Goal: Task Accomplishment & Management: Use online tool/utility

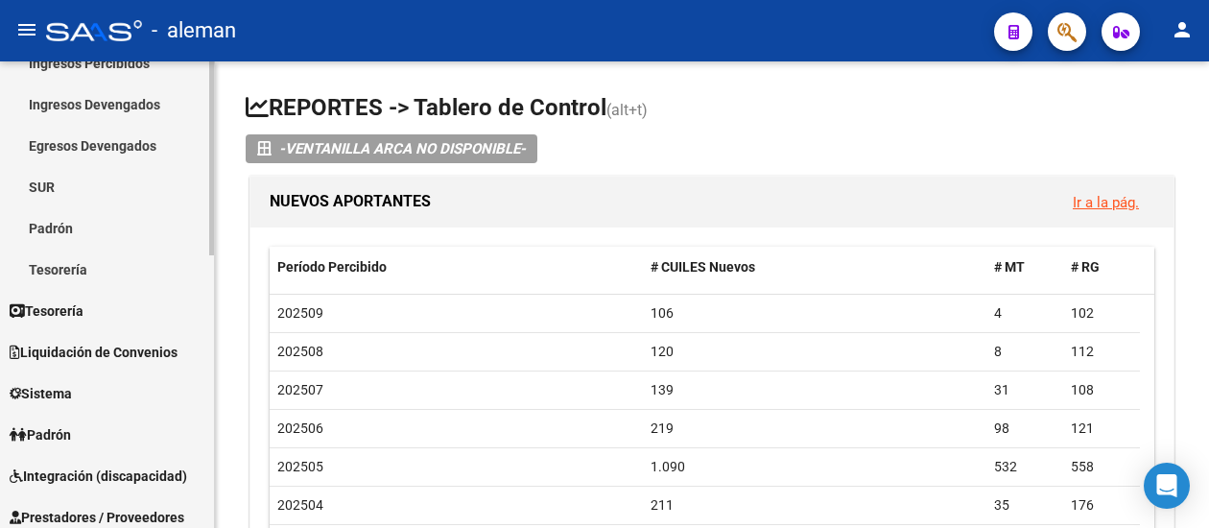
scroll to position [288, 0]
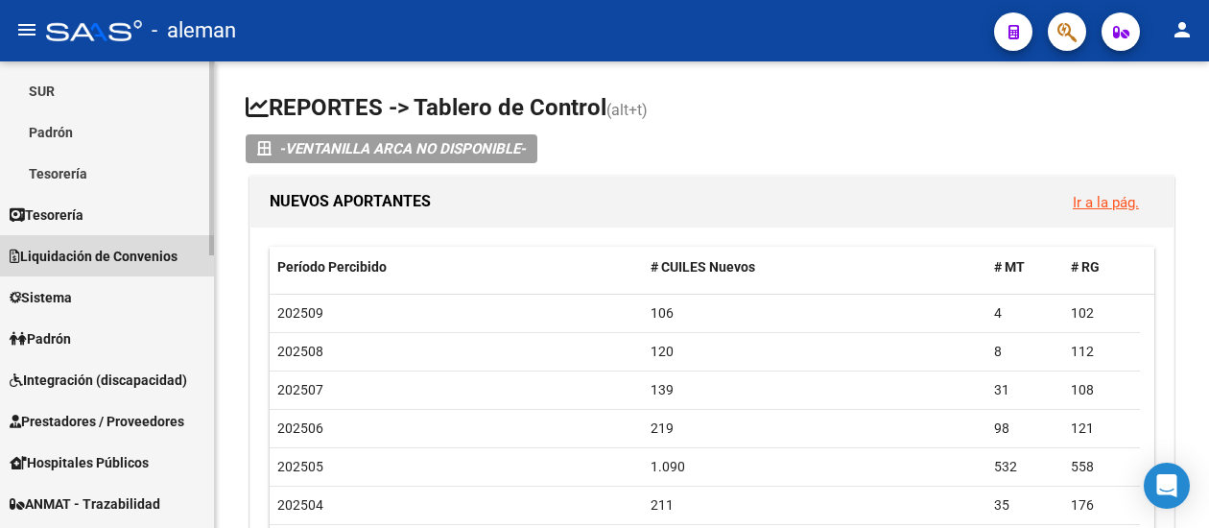
click at [105, 247] on span "Liquidación de Convenios" at bounding box center [94, 256] width 168 height 21
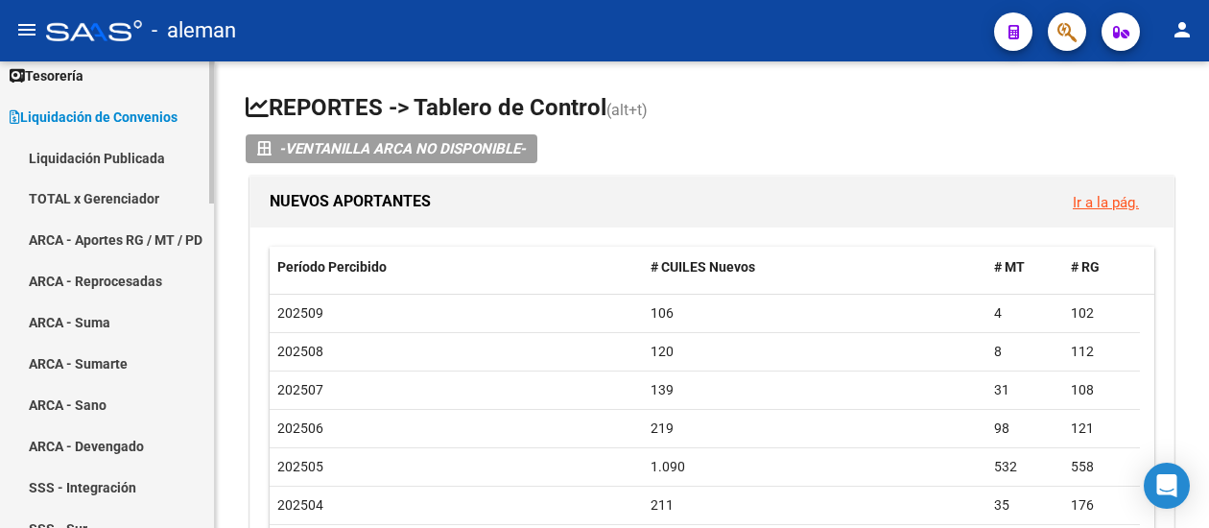
scroll to position [96, 0]
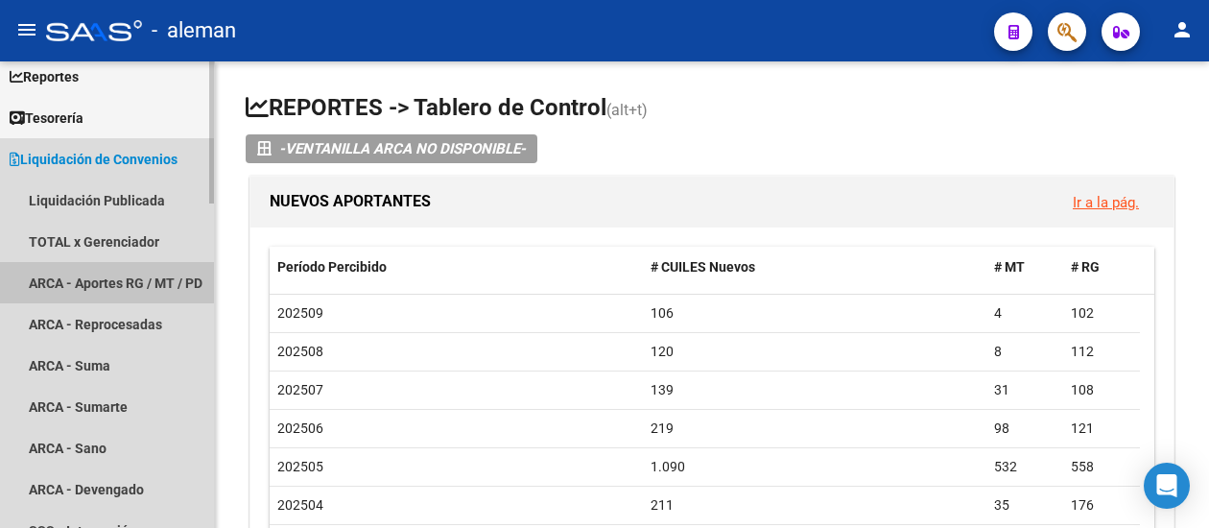
click at [100, 270] on link "ARCA - Aportes RG / MT / PD" at bounding box center [107, 282] width 214 height 41
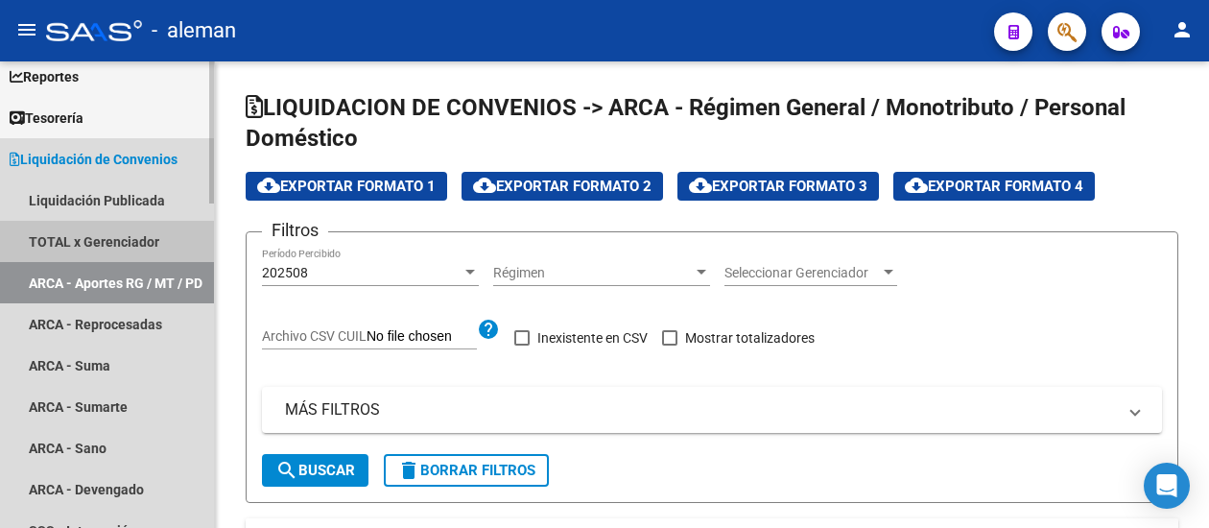
click at [136, 236] on link "TOTAL x Gerenciador" at bounding box center [107, 241] width 214 height 41
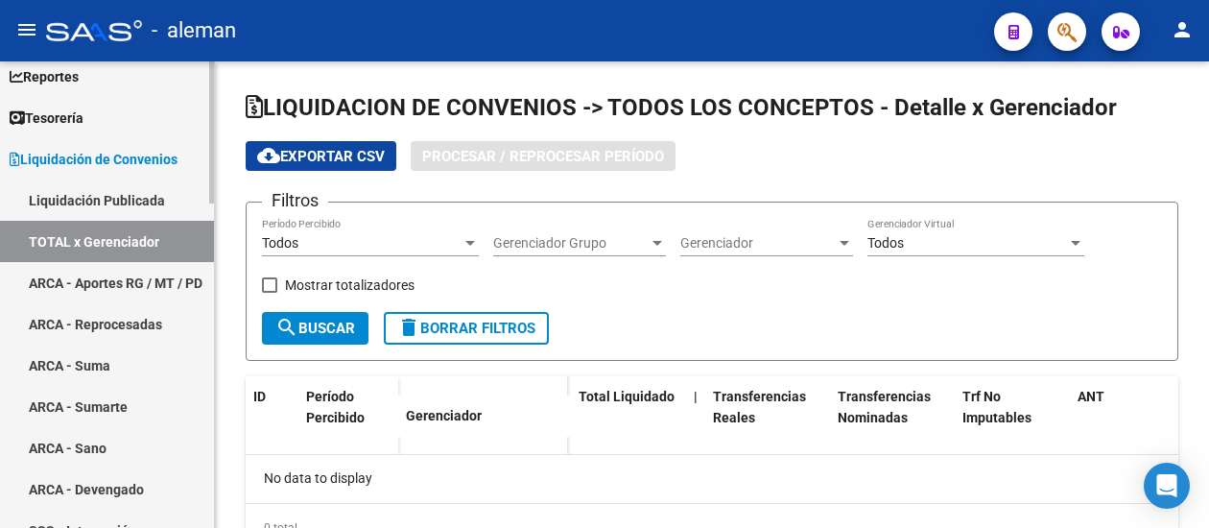
checkbox input "true"
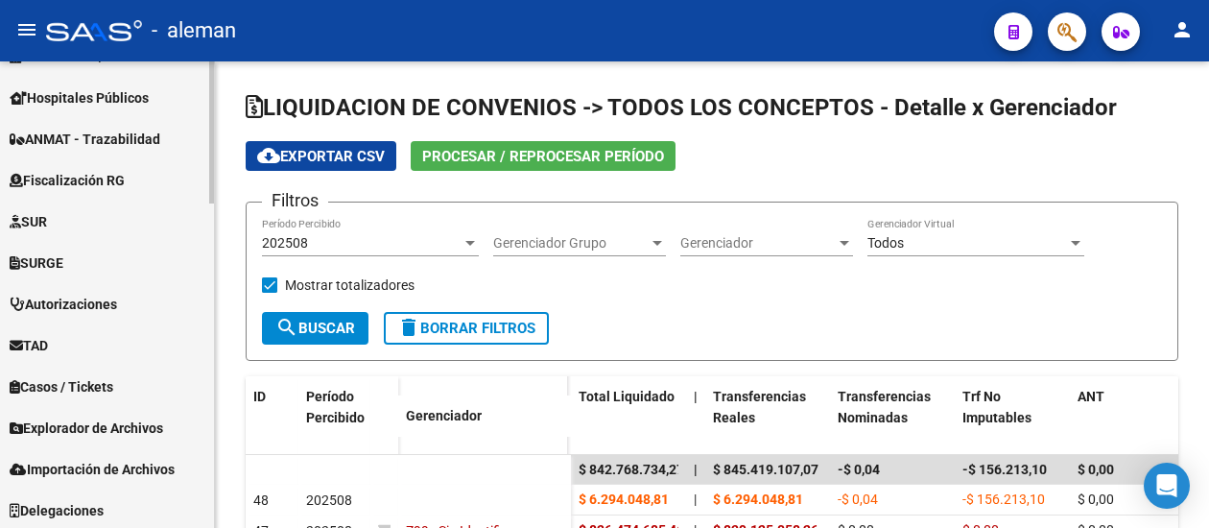
scroll to position [1068, 0]
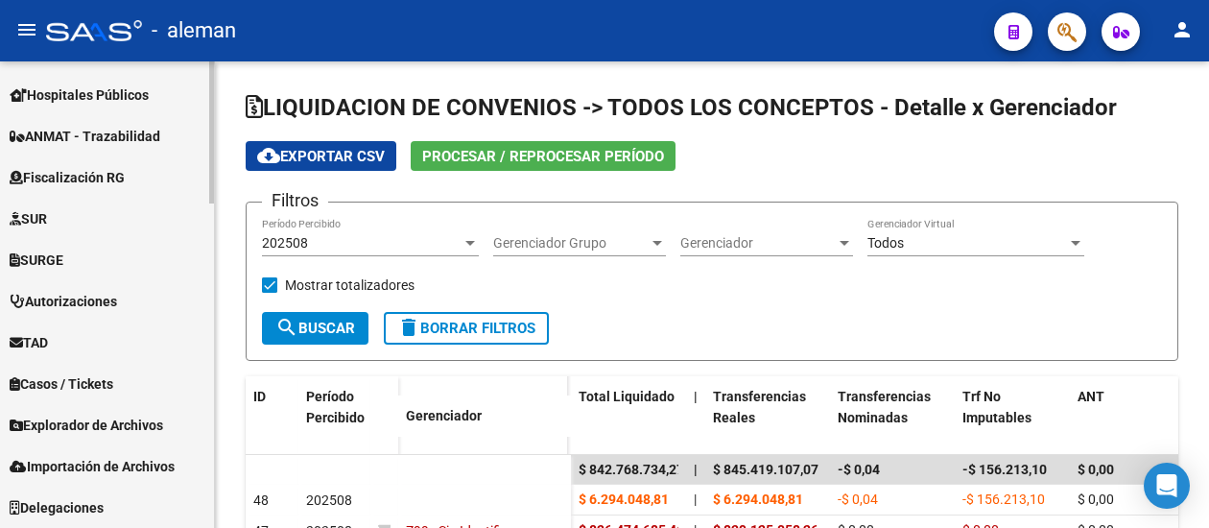
click at [114, 466] on span "Importación de Archivos" at bounding box center [92, 466] width 165 height 21
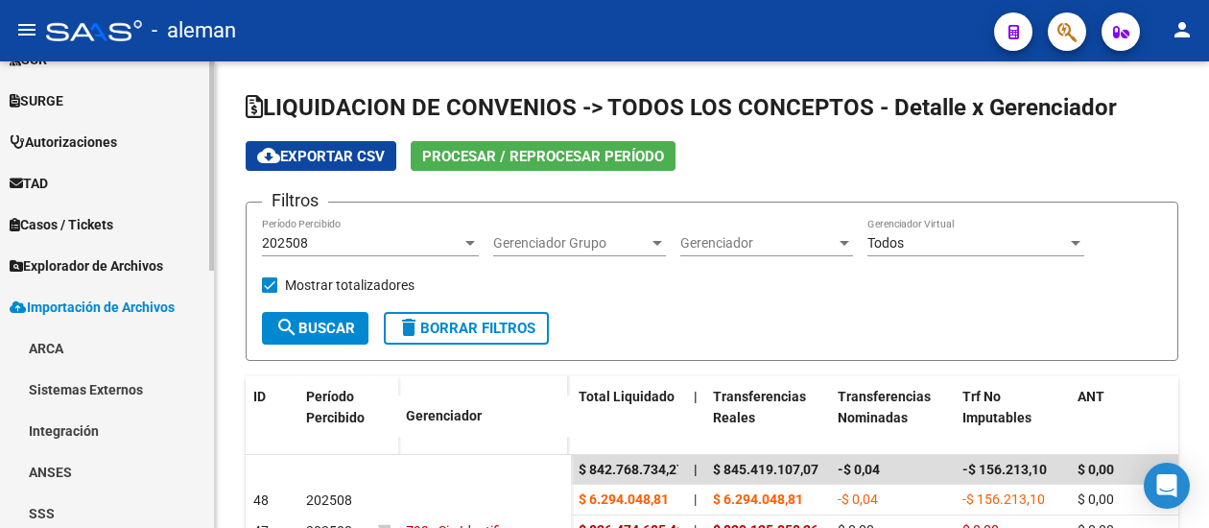
scroll to position [558, 0]
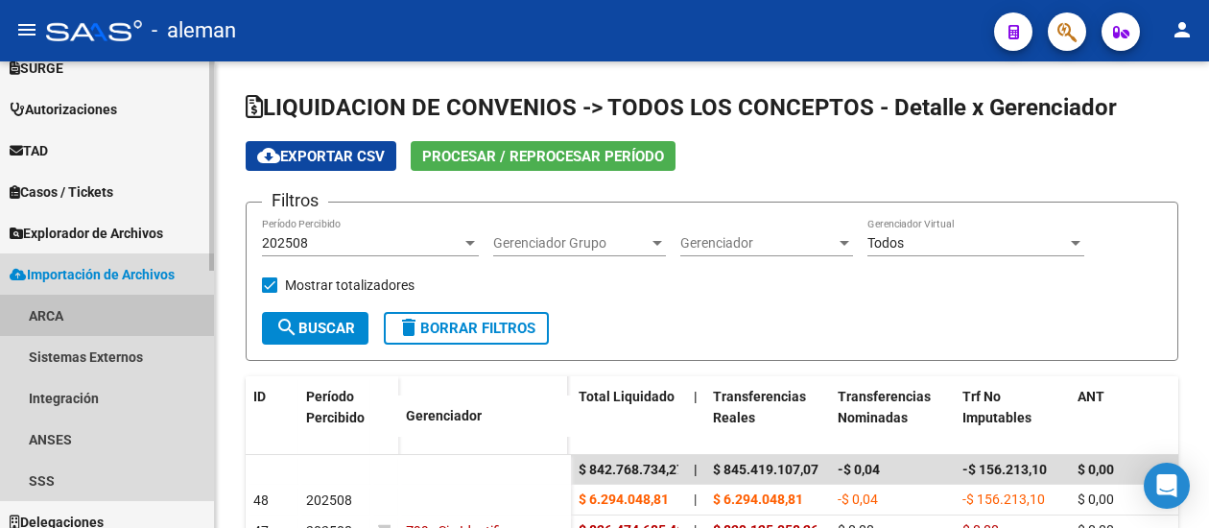
click at [58, 316] on link "ARCA" at bounding box center [107, 315] width 214 height 41
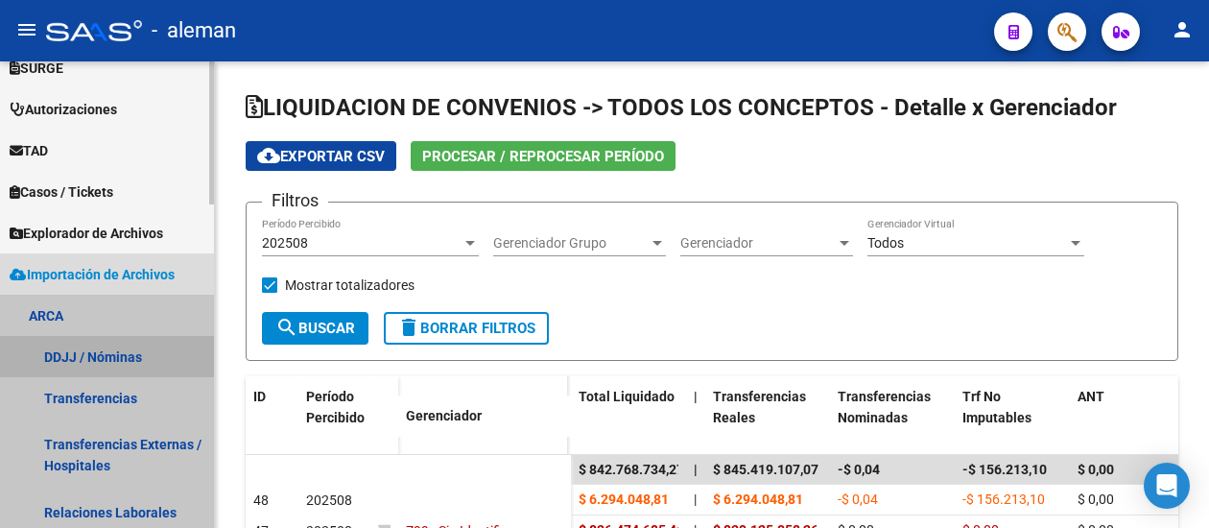
click at [109, 356] on link "DDJJ / Nóminas" at bounding box center [107, 356] width 214 height 41
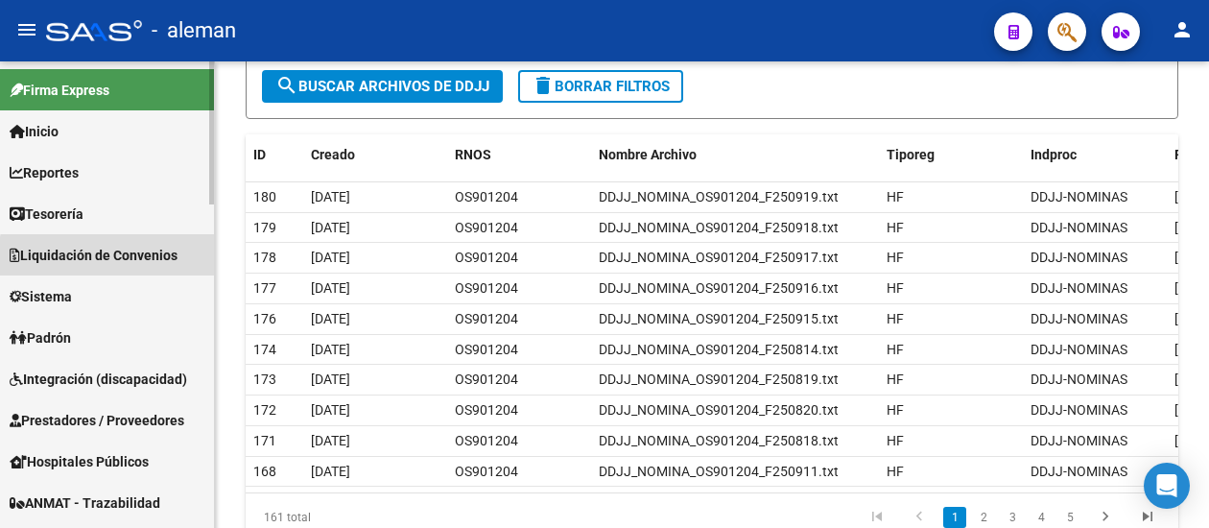
click at [148, 260] on span "Liquidación de Convenios" at bounding box center [94, 255] width 168 height 21
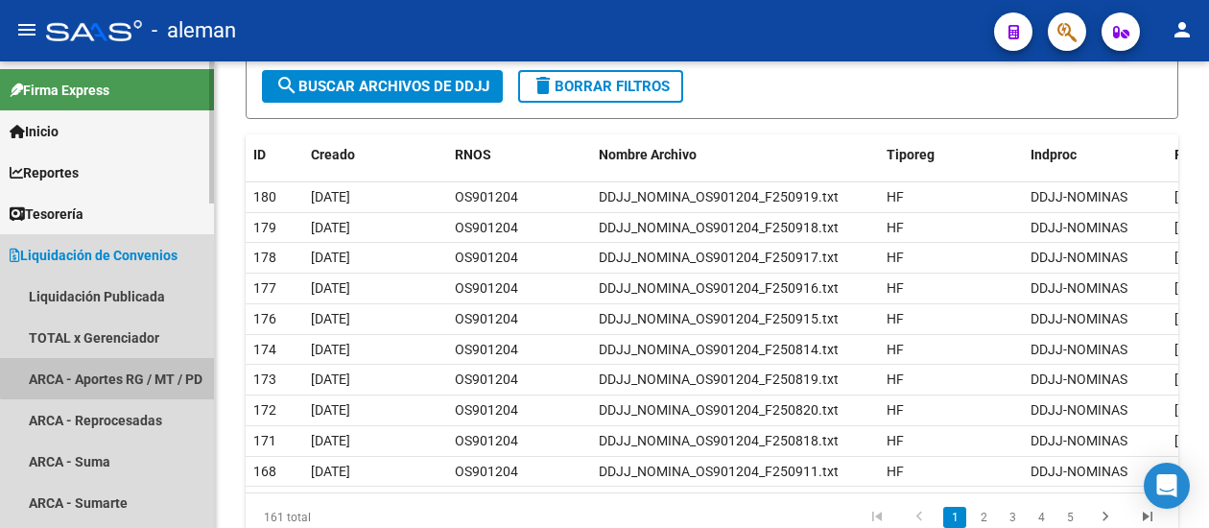
click at [141, 368] on link "ARCA - Aportes RG / MT / PD" at bounding box center [107, 378] width 214 height 41
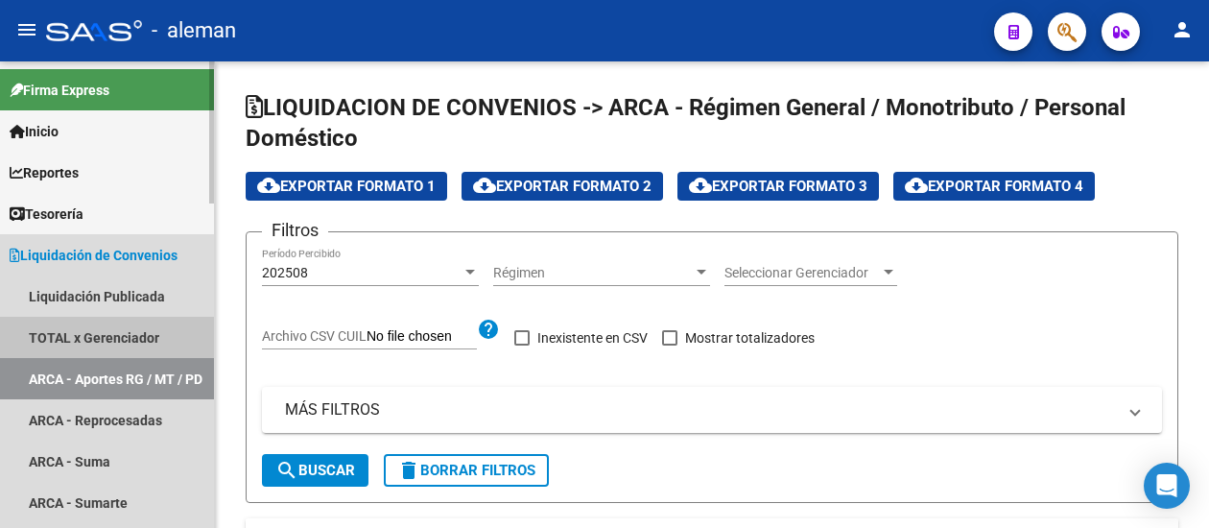
click at [133, 337] on link "TOTAL x Gerenciador" at bounding box center [107, 337] width 214 height 41
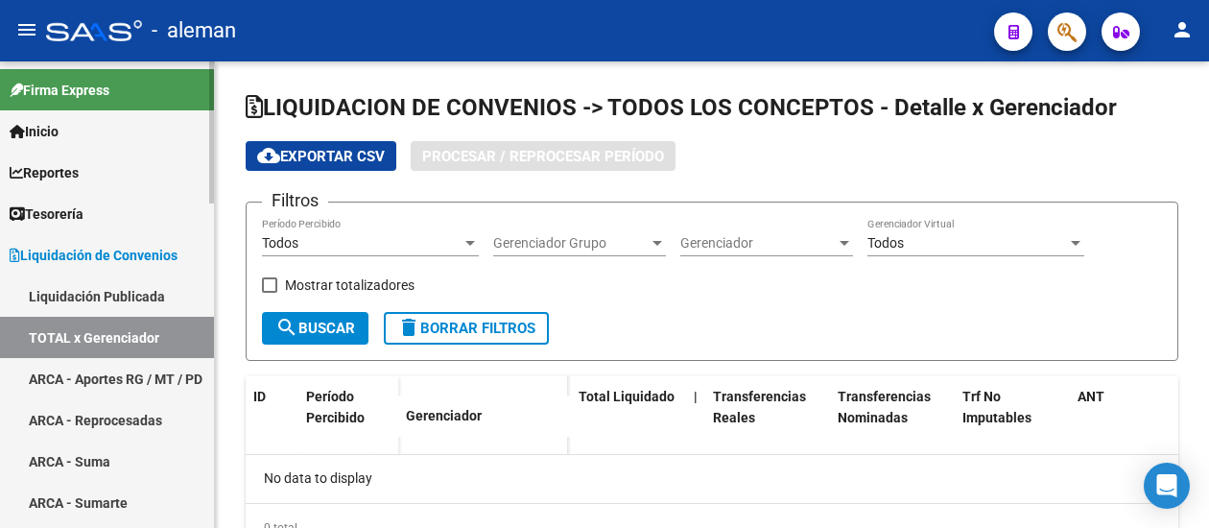
checkbox input "true"
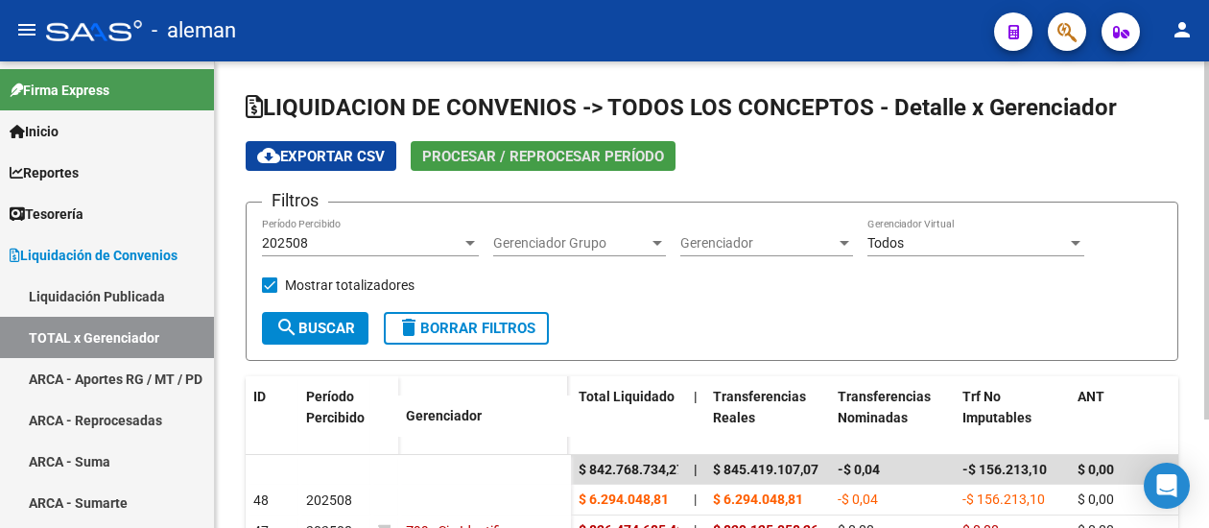
click at [551, 157] on span "Procesar / Reprocesar período" at bounding box center [543, 156] width 242 height 17
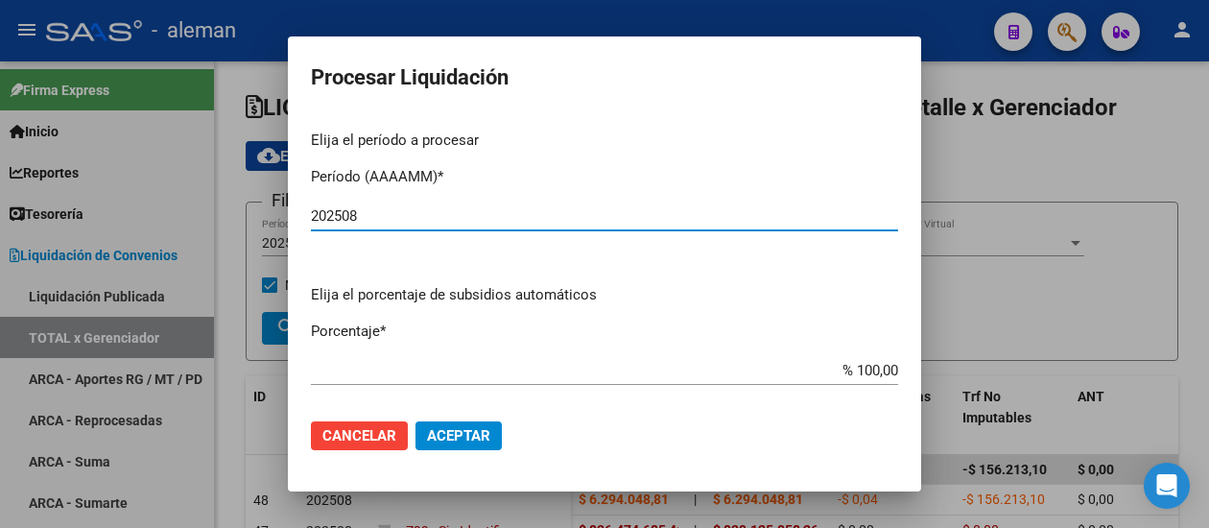
type input "202508"
click at [382, 438] on span "Cancelar" at bounding box center [359, 435] width 74 height 17
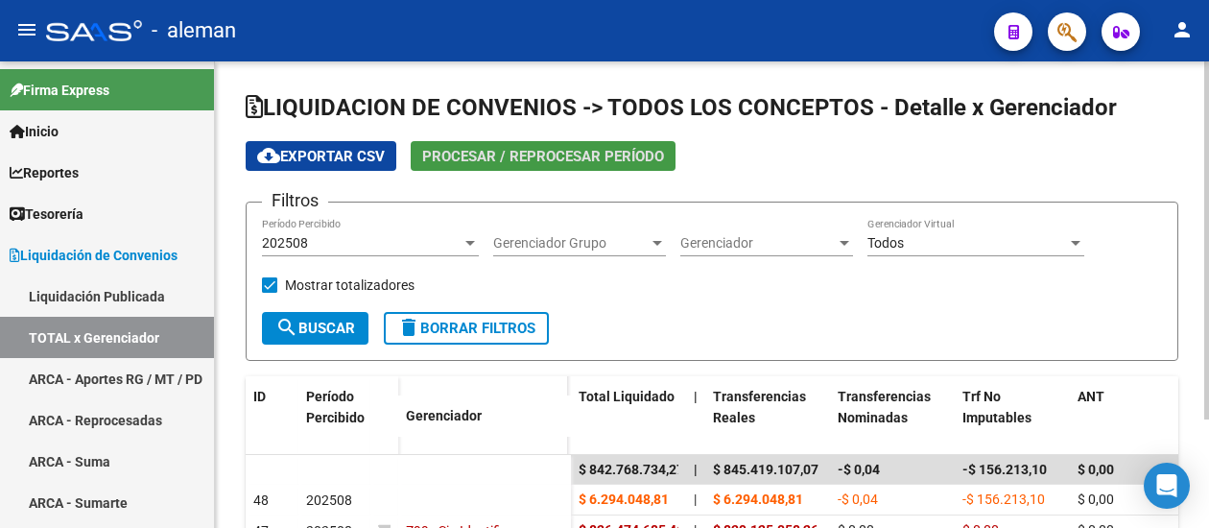
click at [518, 160] on span "Procesar / Reprocesar período" at bounding box center [543, 156] width 242 height 17
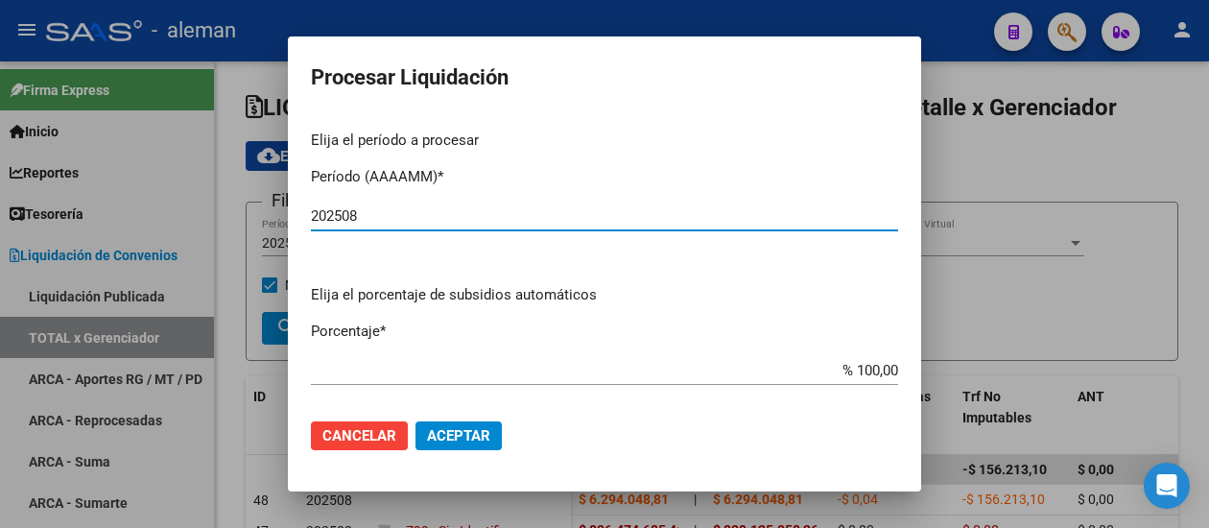
type input "202508"
click at [453, 433] on span "Aceptar" at bounding box center [458, 435] width 63 height 17
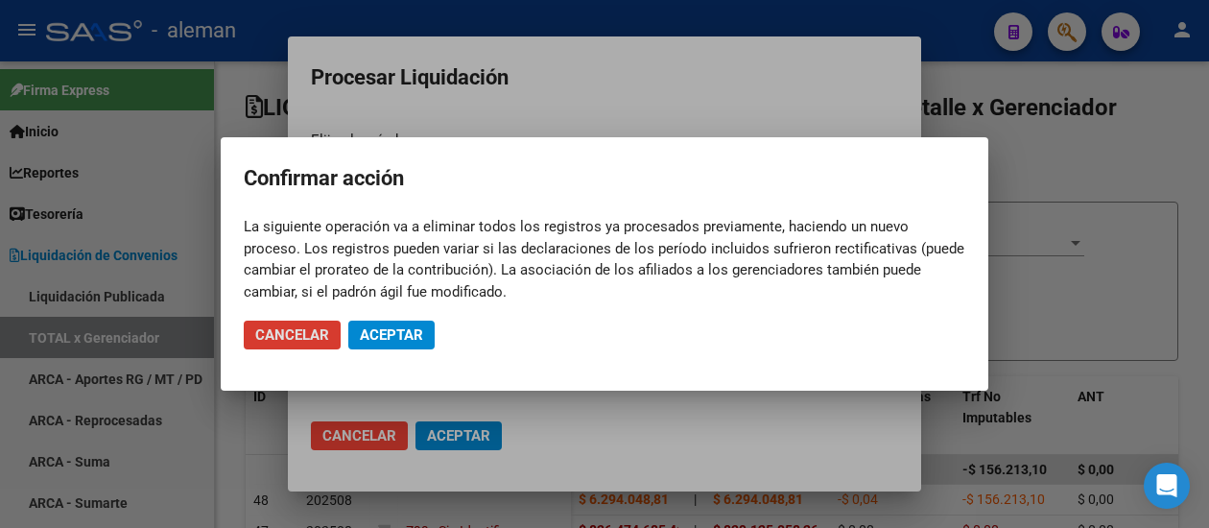
click at [416, 339] on span "Aceptar" at bounding box center [391, 334] width 63 height 17
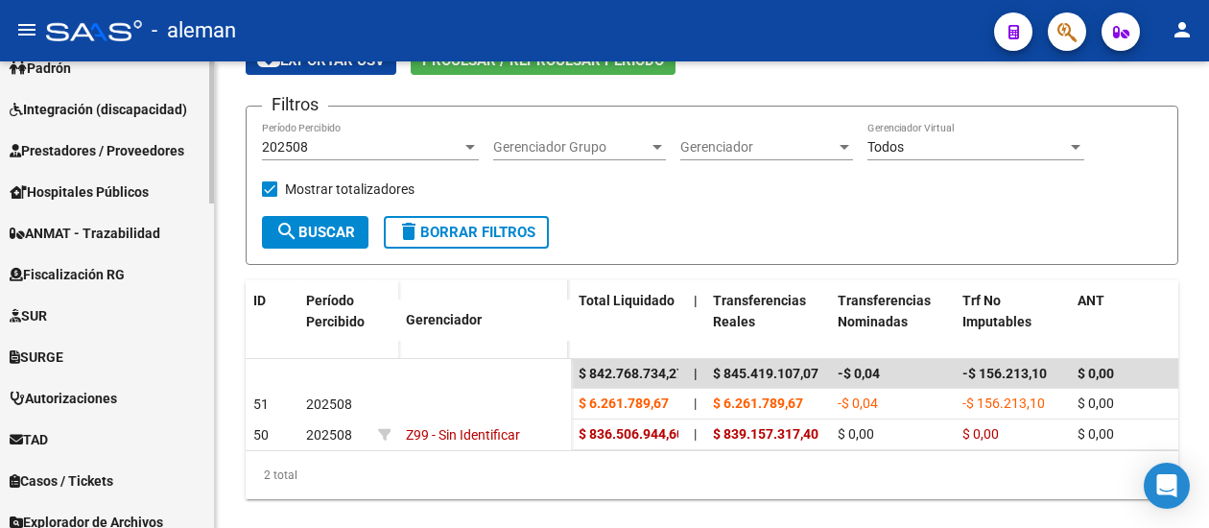
scroll to position [1068, 0]
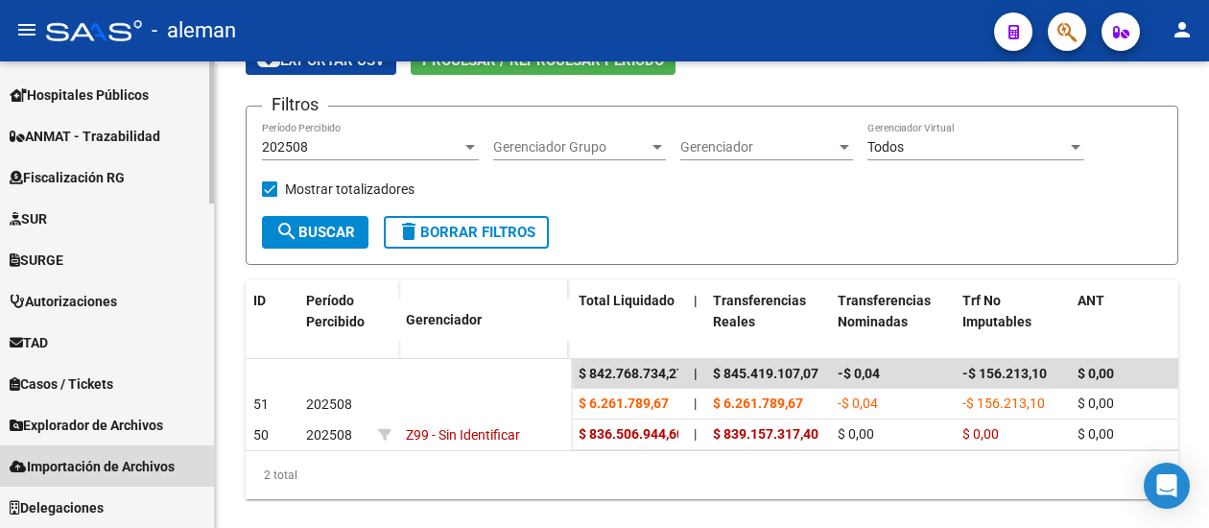
click at [127, 466] on span "Importación de Archivos" at bounding box center [92, 466] width 165 height 21
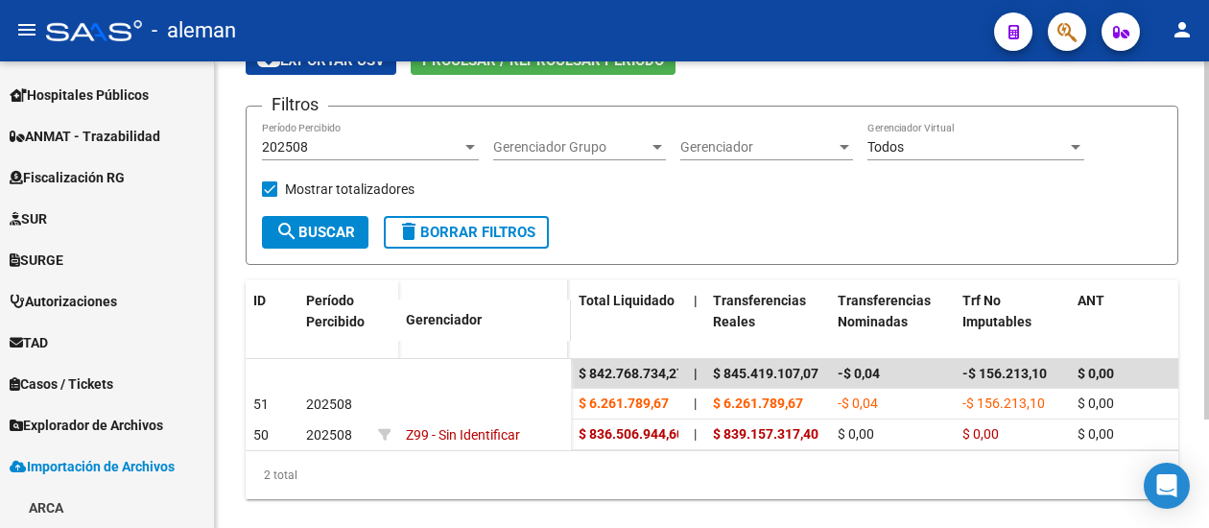
scroll to position [367, 0]
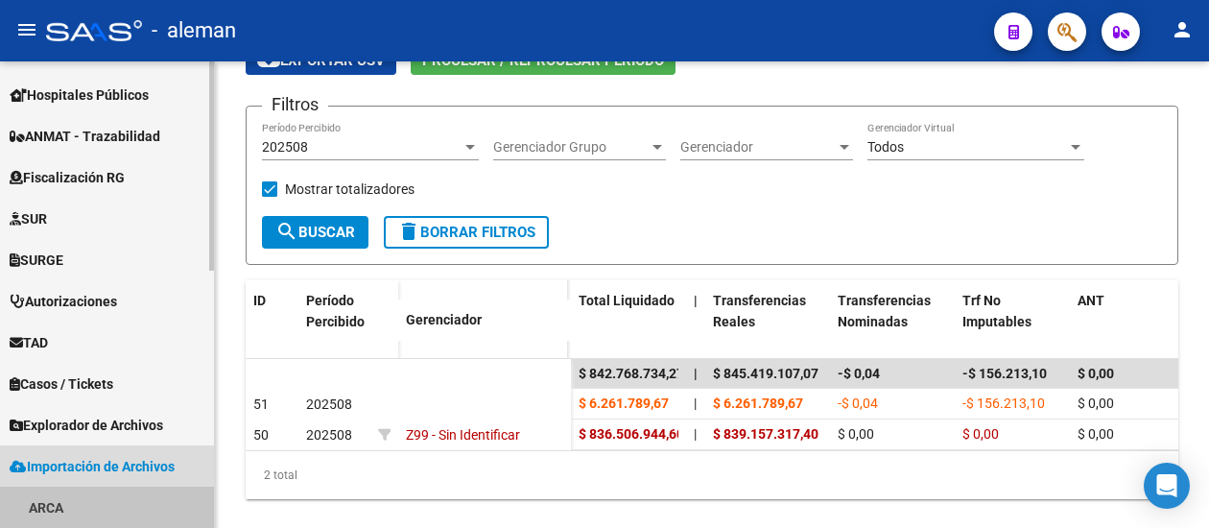
click at [52, 509] on link "ARCA" at bounding box center [107, 506] width 214 height 41
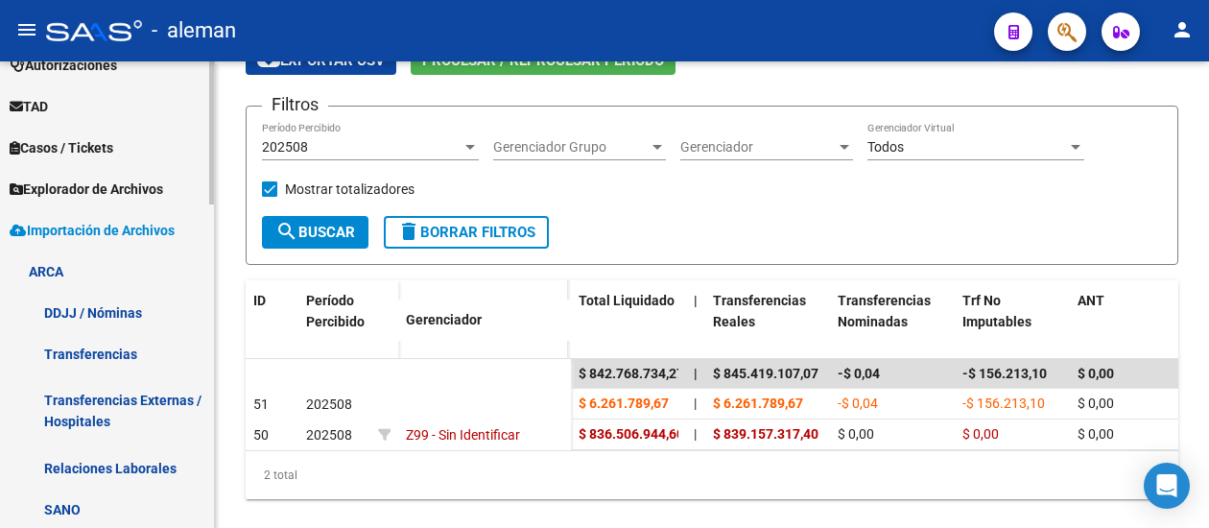
scroll to position [654, 0]
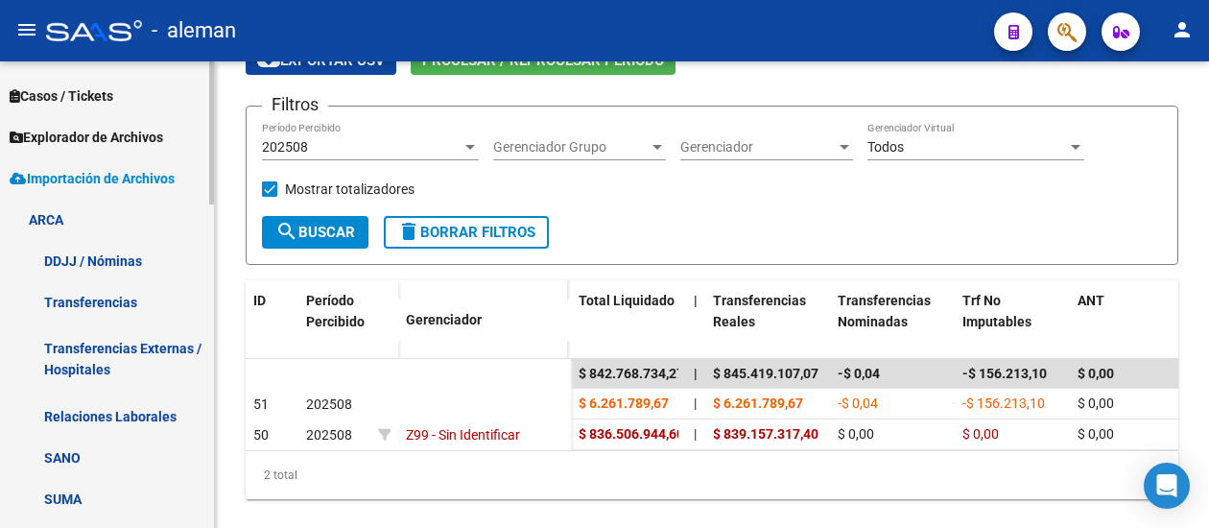
click at [118, 265] on link "DDJJ / Nóminas" at bounding box center [107, 260] width 214 height 41
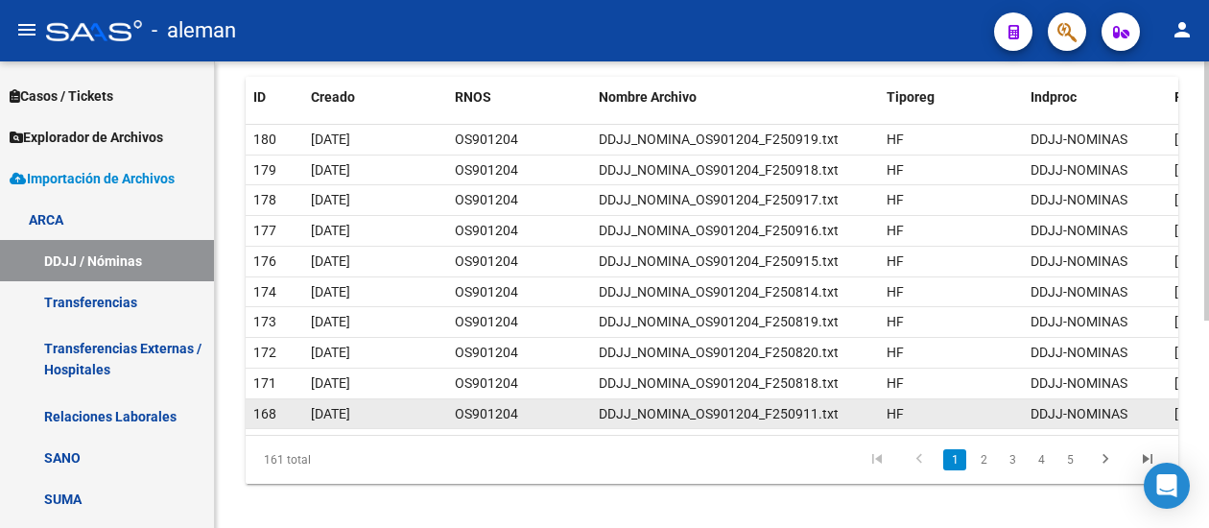
scroll to position [373, 0]
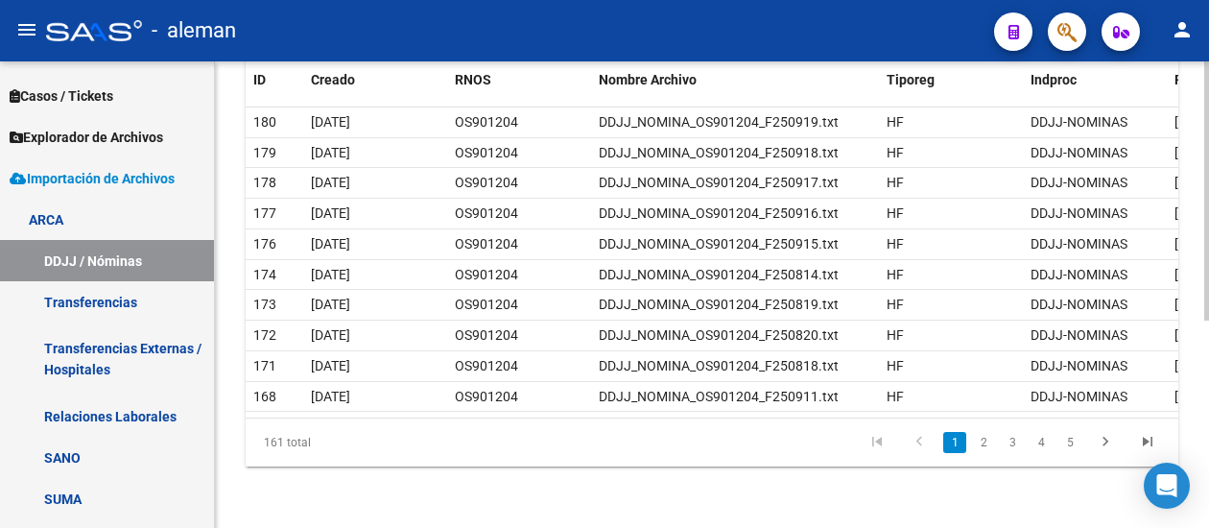
click at [978, 443] on link "2" at bounding box center [983, 442] width 23 height 21
click at [1012, 444] on link "3" at bounding box center [1012, 442] width 23 height 21
click at [1042, 446] on link "4" at bounding box center [1040, 442] width 23 height 21
click at [986, 445] on link "3" at bounding box center [983, 442] width 23 height 21
click at [987, 446] on link "2" at bounding box center [983, 442] width 23 height 21
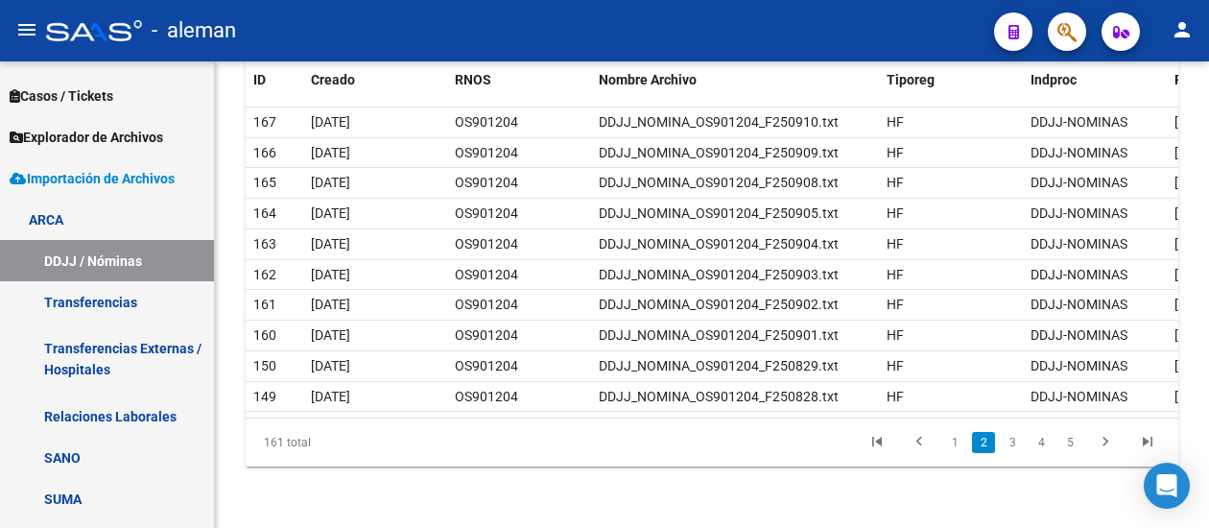
click at [1018, 438] on link "3" at bounding box center [1012, 442] width 23 height 21
click at [1036, 444] on link "4" at bounding box center [1040, 442] width 23 height 21
click at [958, 447] on link "2" at bounding box center [954, 442] width 23 height 21
click at [956, 438] on link "1" at bounding box center [954, 442] width 23 height 21
click at [1007, 442] on link "3" at bounding box center [1012, 442] width 23 height 21
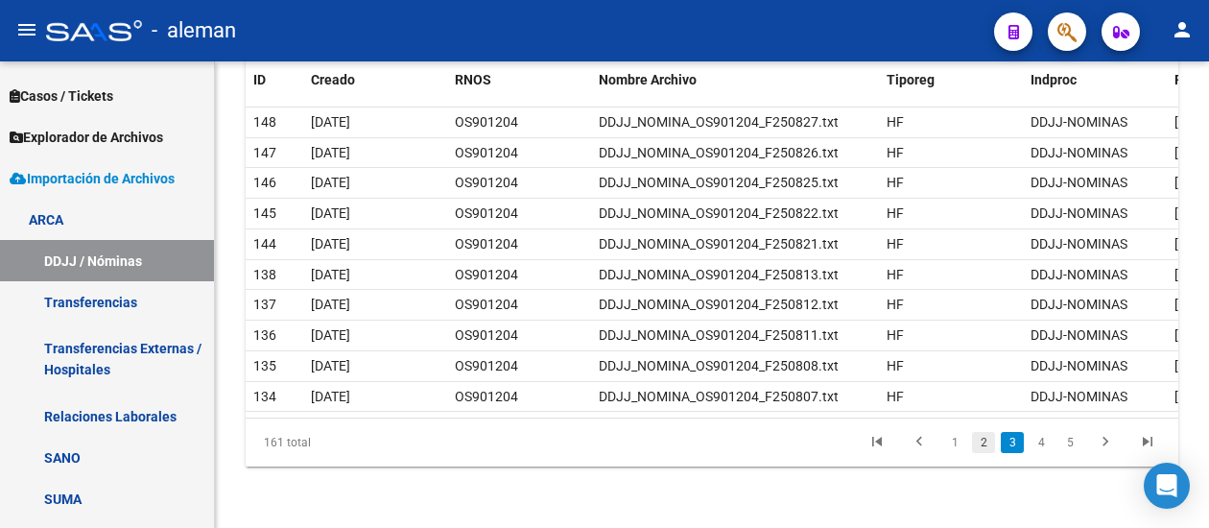
click at [982, 438] on link "2" at bounding box center [983, 442] width 23 height 21
click at [954, 440] on link "1" at bounding box center [954, 442] width 23 height 21
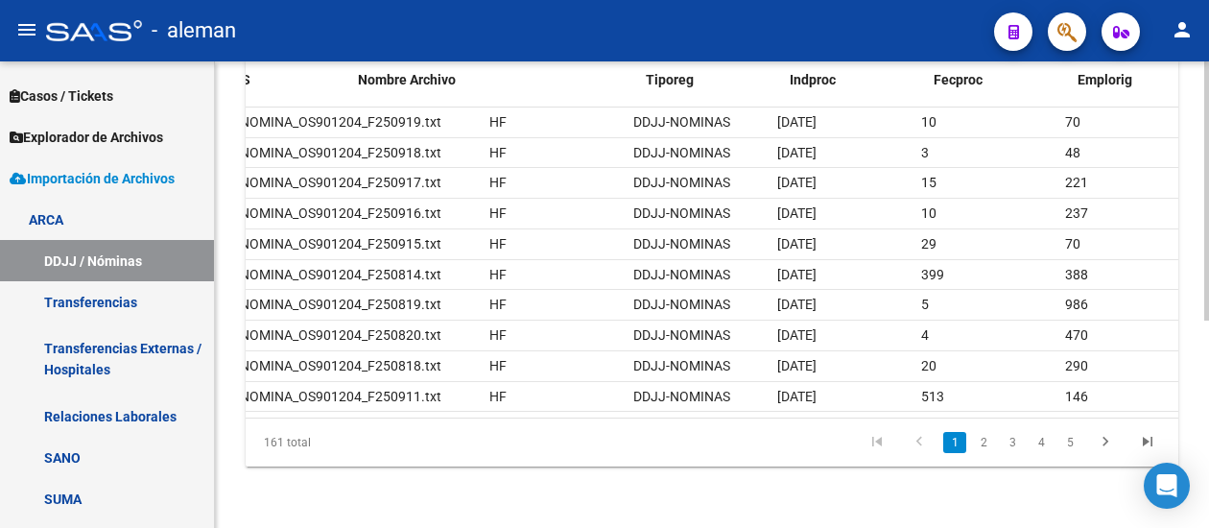
scroll to position [0, 91]
